Goal: Information Seeking & Learning: Learn about a topic

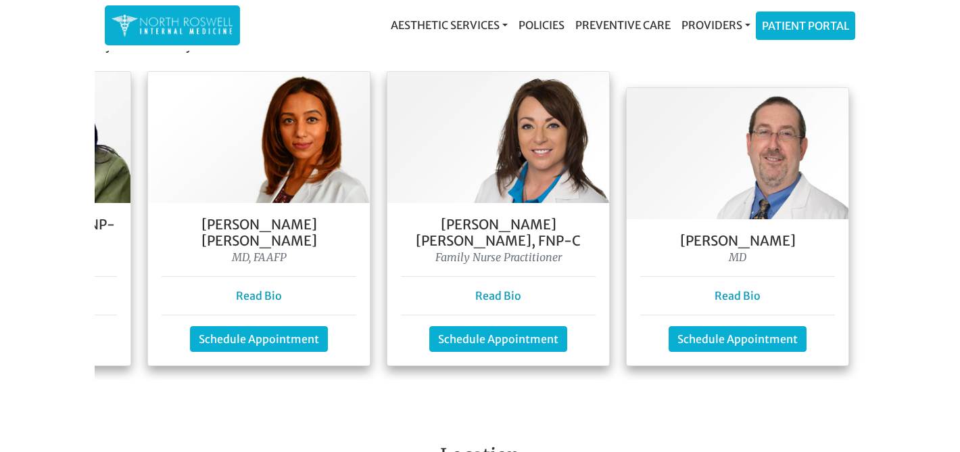
scroll to position [0, 443]
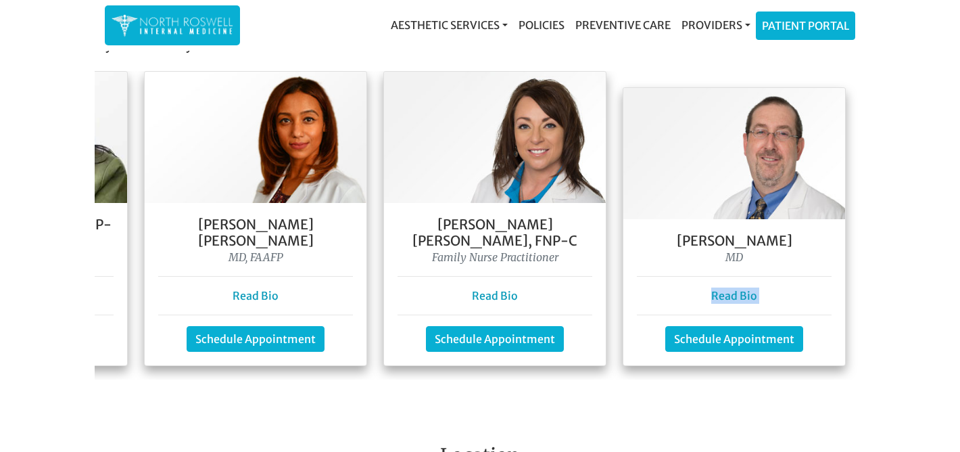
drag, startPoint x: 667, startPoint y: 344, endPoint x: 663, endPoint y: 270, distance: 74.5
click at [663, 270] on div "Dr. George Kanes MD Read Bio Schedule Appointment" at bounding box center [734, 292] width 222 height 146
click at [720, 289] on link "Read Bio" at bounding box center [734, 296] width 46 height 14
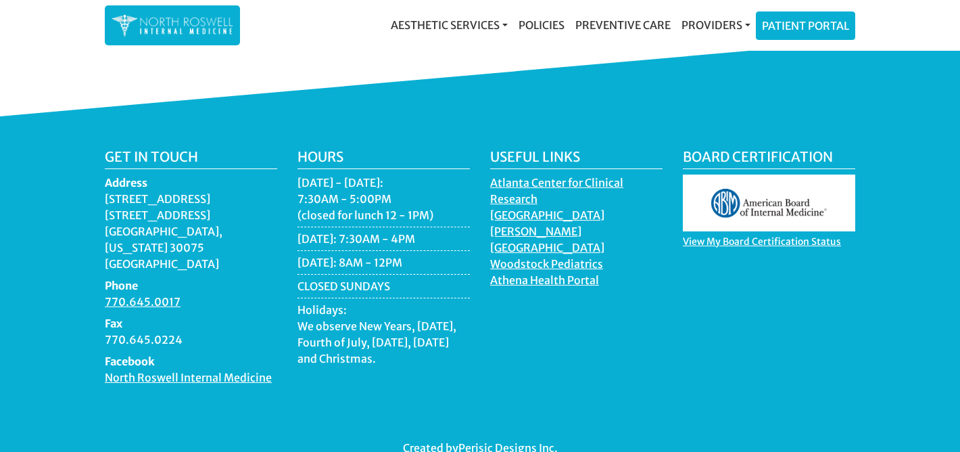
scroll to position [943, 0]
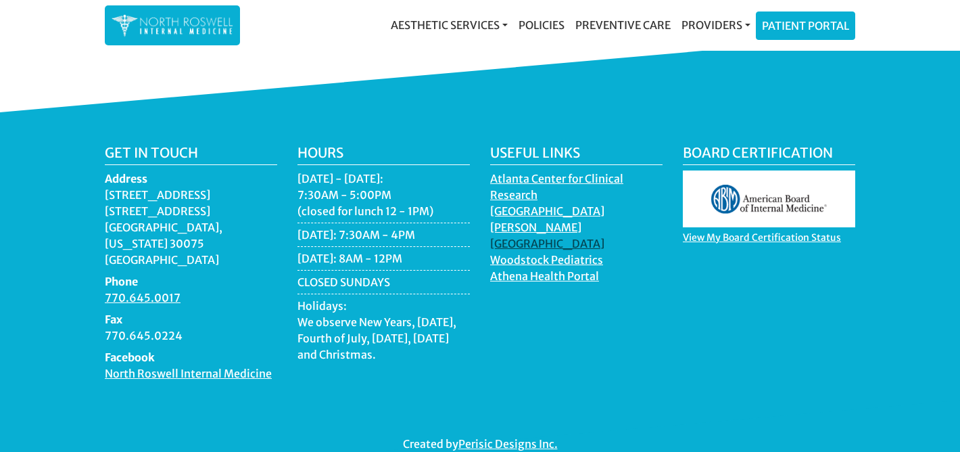
click at [556, 237] on link "[GEOGRAPHIC_DATA]" at bounding box center [547, 245] width 114 height 17
click at [73, 183] on div "Get in touch Address [STREET_ADDRESS][US_STATE] Phone 770.645.0017 Fax 770.645.…" at bounding box center [480, 298] width 960 height 372
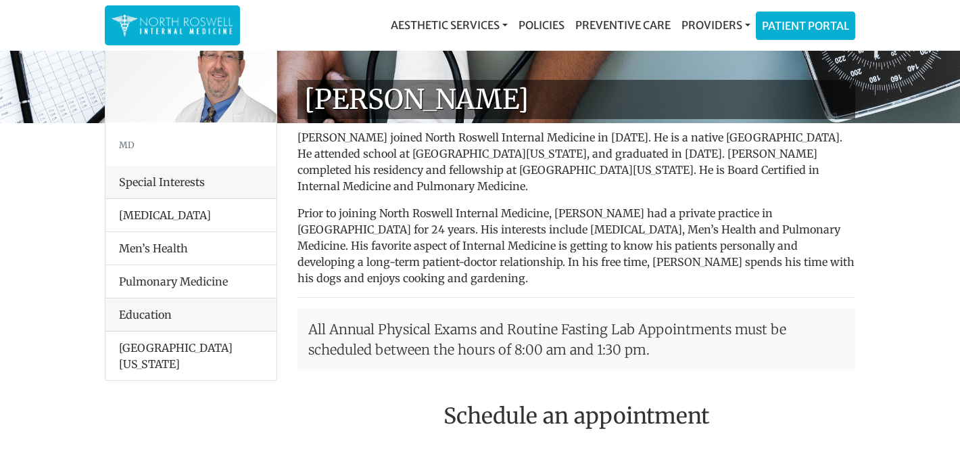
scroll to position [59, 0]
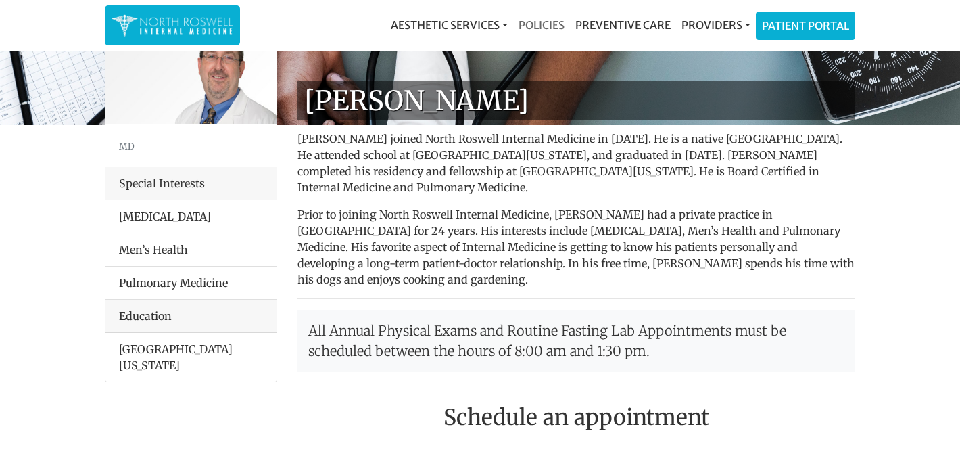
click at [544, 23] on link "Policies" at bounding box center [541, 24] width 57 height 27
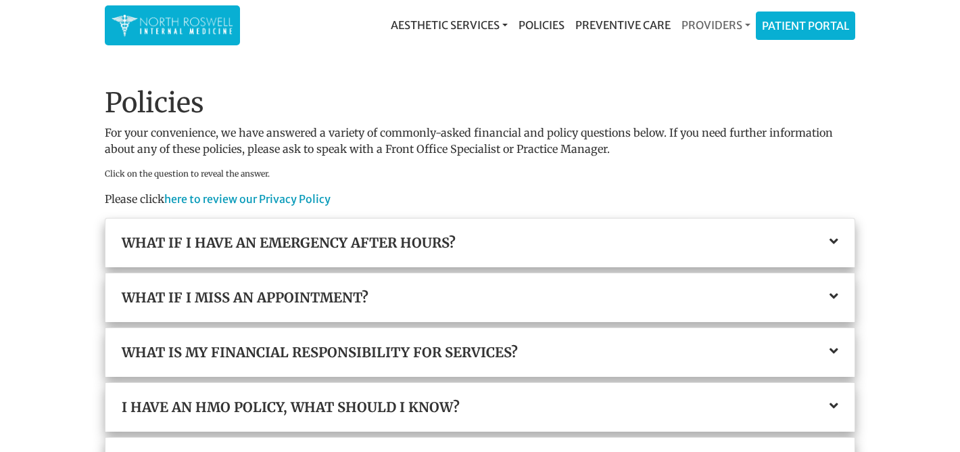
click at [719, 24] on link "Providers" at bounding box center [716, 24] width 80 height 27
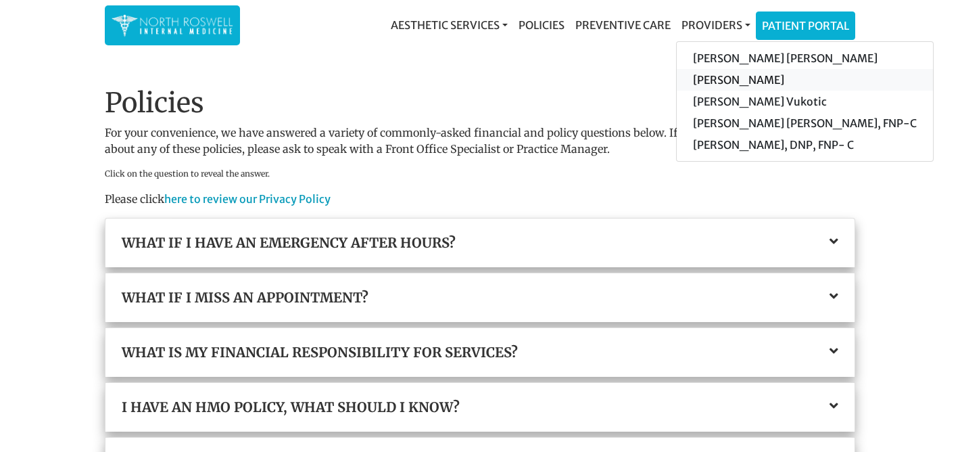
click at [726, 82] on link "[PERSON_NAME]" at bounding box center [805, 80] width 256 height 22
